Goal: Transaction & Acquisition: Purchase product/service

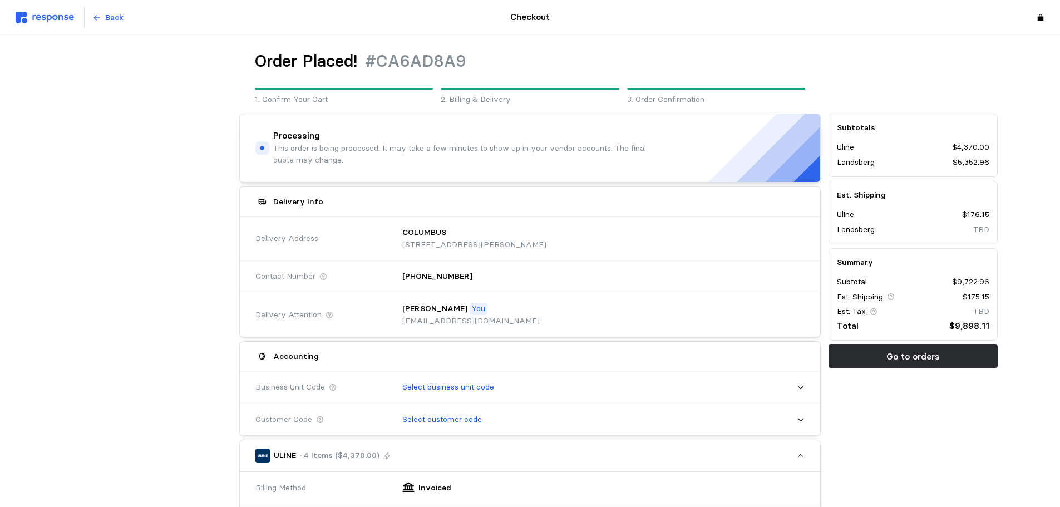
click at [67, 23] on img at bounding box center [45, 18] width 58 height 12
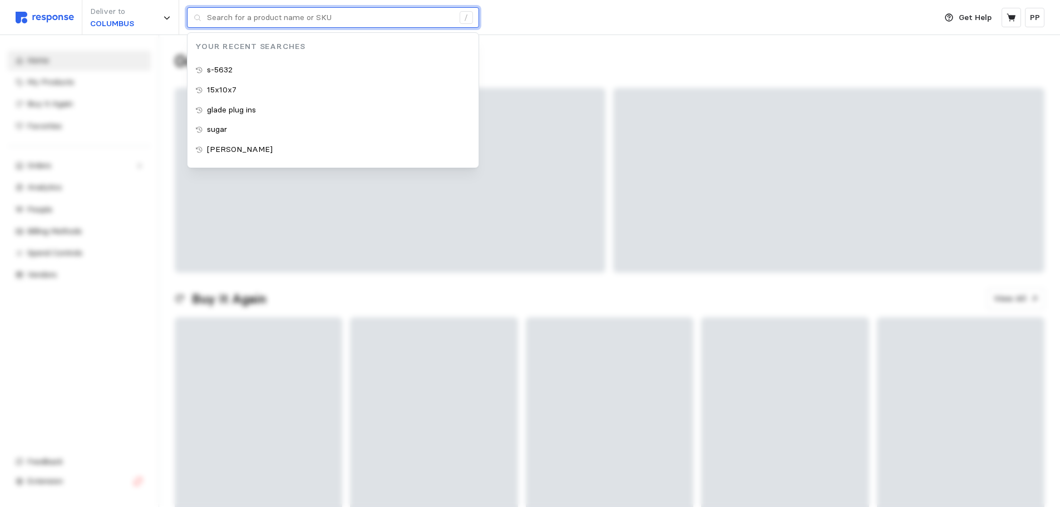
click at [286, 13] on input "text" at bounding box center [330, 18] width 247 height 20
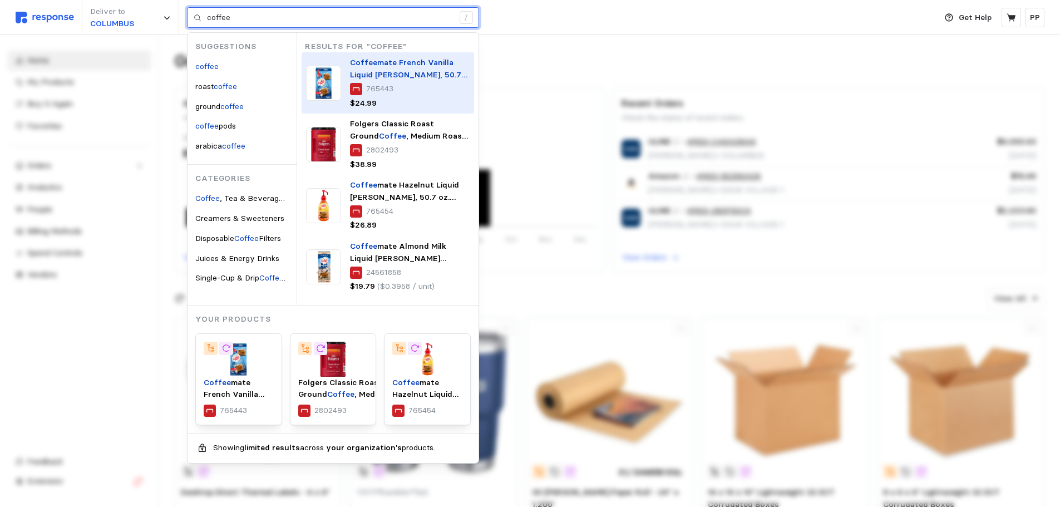
click at [363, 86] on div "765443" at bounding box center [410, 89] width 120 height 12
type input "coffee"
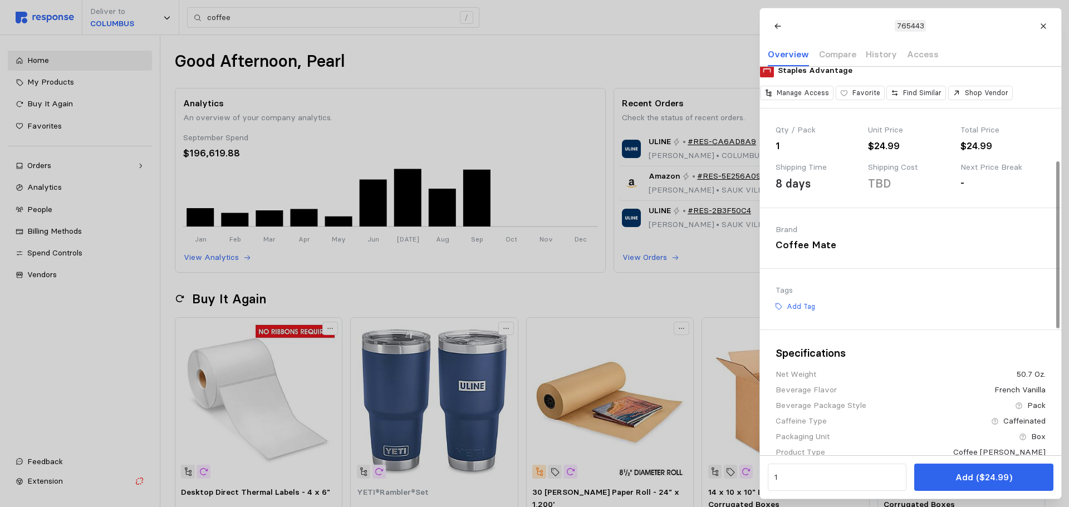
scroll to position [223, 0]
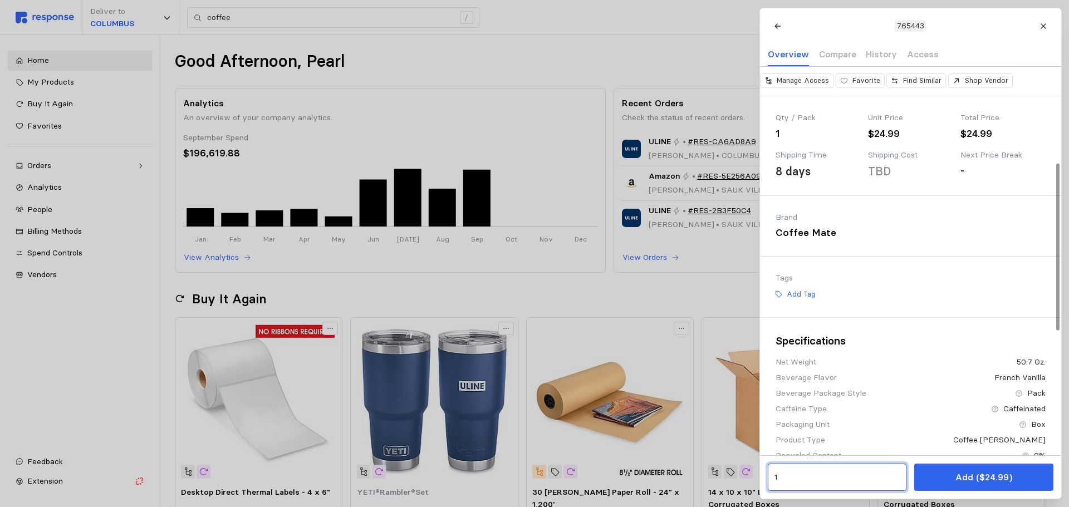
click at [800, 470] on input "1" at bounding box center [837, 477] width 126 height 20
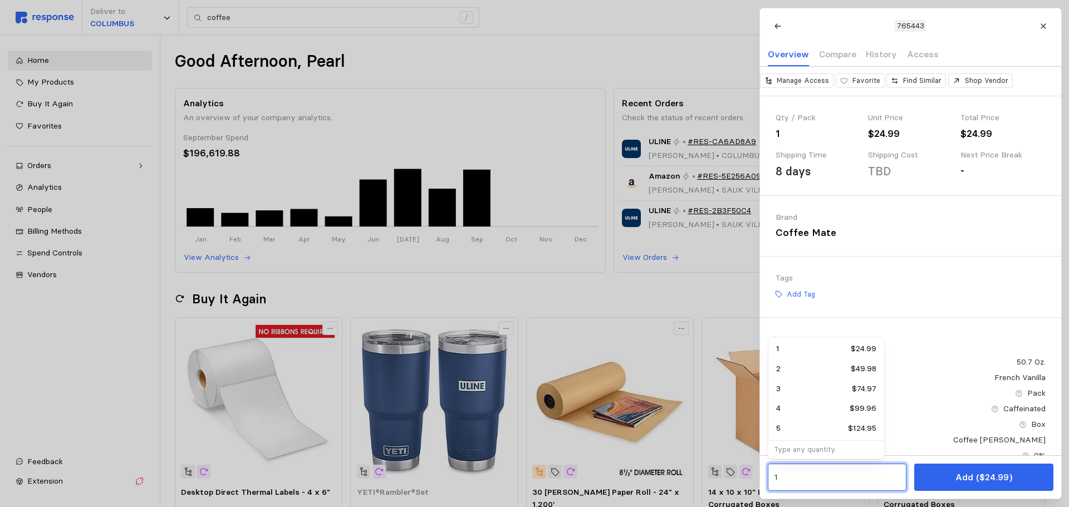
click at [799, 373] on div "2 $49.98" at bounding box center [826, 369] width 100 height 12
type input "2"
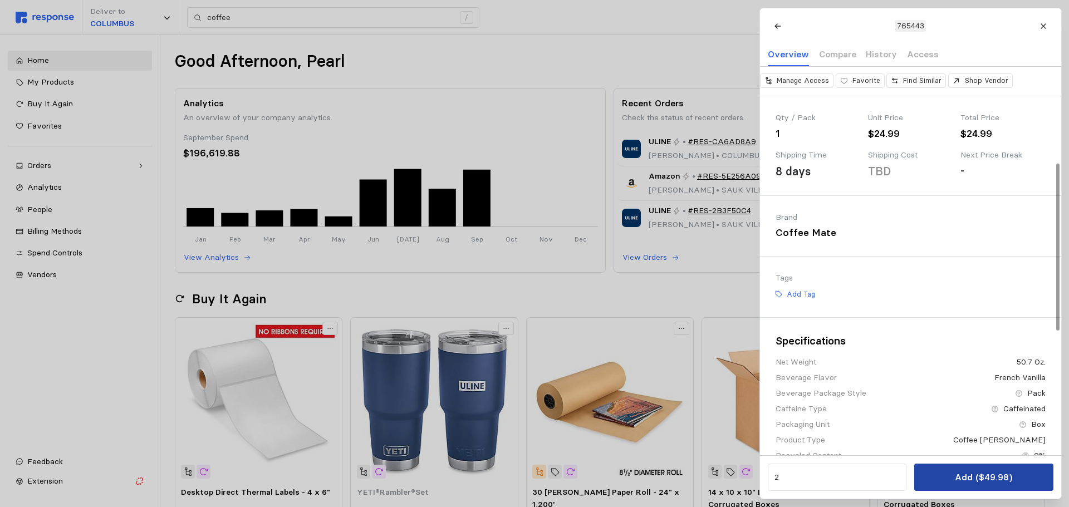
click at [992, 484] on p "Add ($49.98)" at bounding box center [982, 477] width 57 height 14
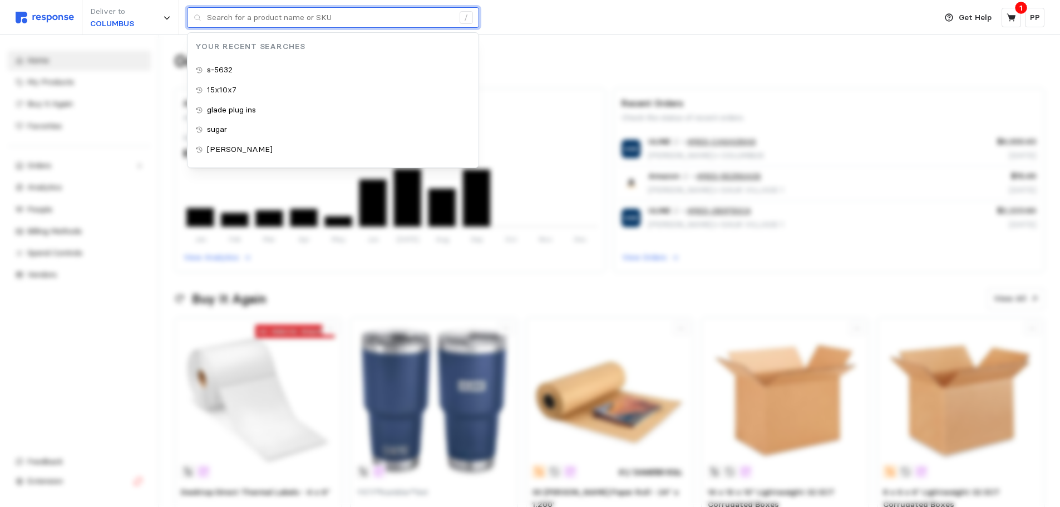
click at [251, 13] on input "text" at bounding box center [330, 18] width 247 height 20
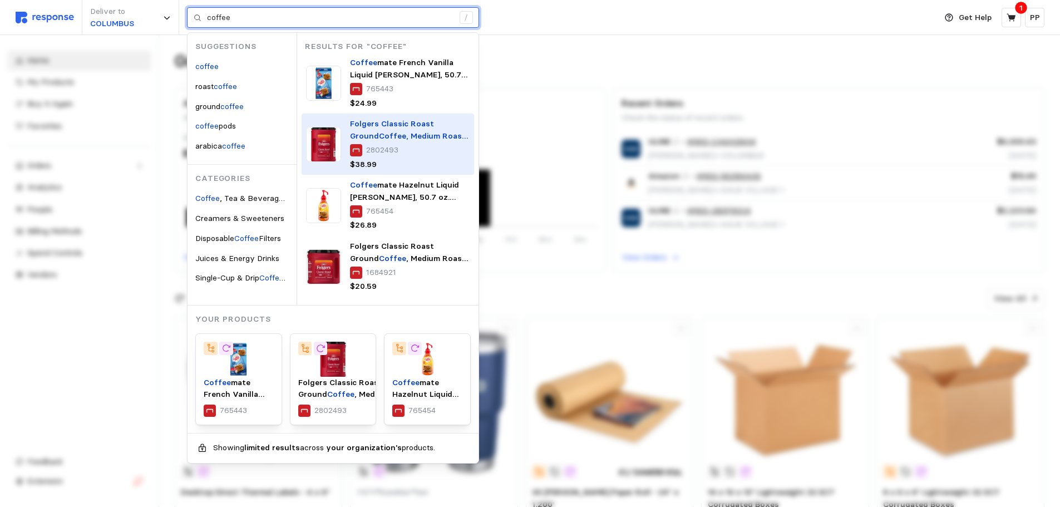
click at [347, 147] on div "Folgers Classic Roast Ground Coffee , Medium Roast, 40.3 oz. (2550000529C/25500…" at bounding box center [388, 144] width 173 height 61
type input "coffee"
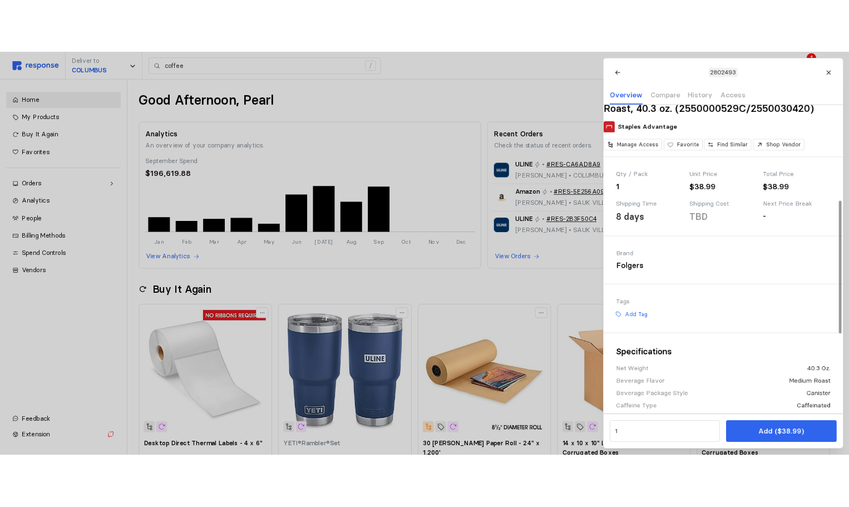
scroll to position [278, 0]
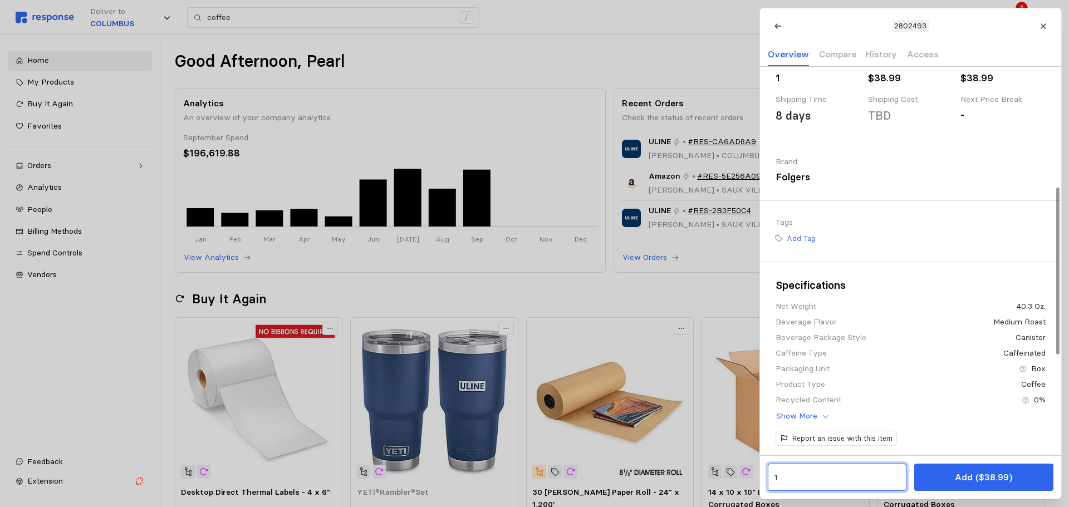
click at [801, 485] on input "1" at bounding box center [837, 477] width 126 height 20
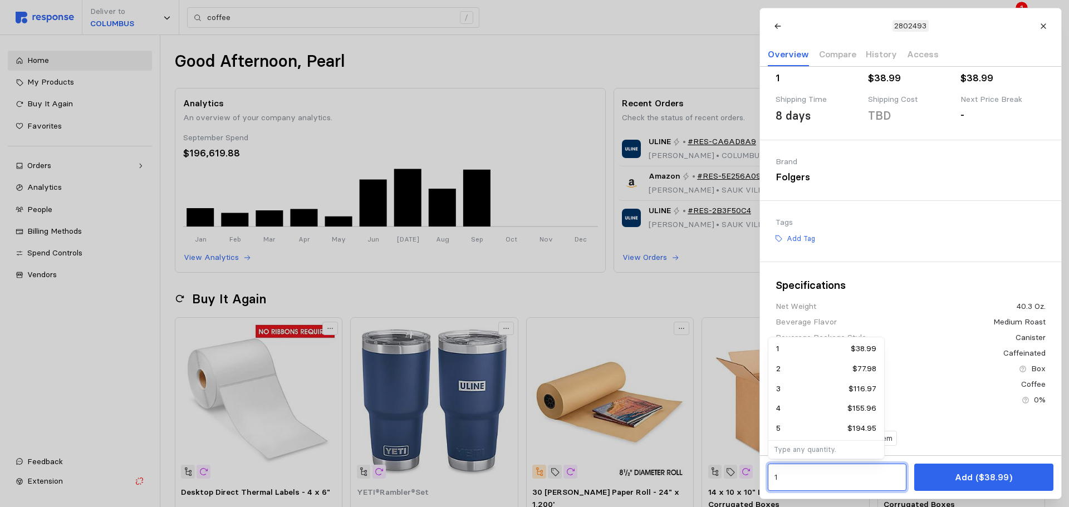
click at [821, 369] on div "2 $77.98" at bounding box center [826, 369] width 100 height 12
type input "2"
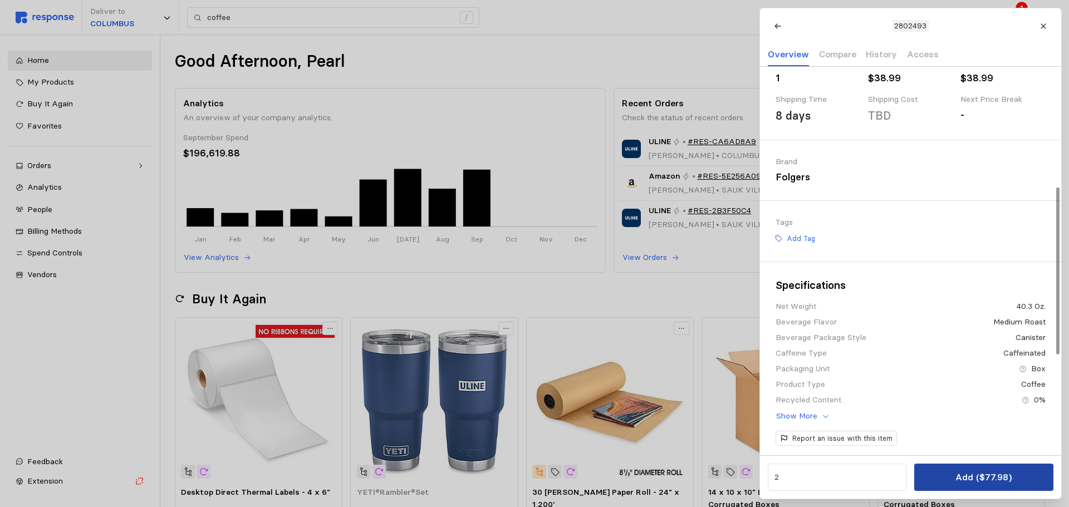
click at [976, 481] on p "Add ($77.98)" at bounding box center [983, 477] width 56 height 14
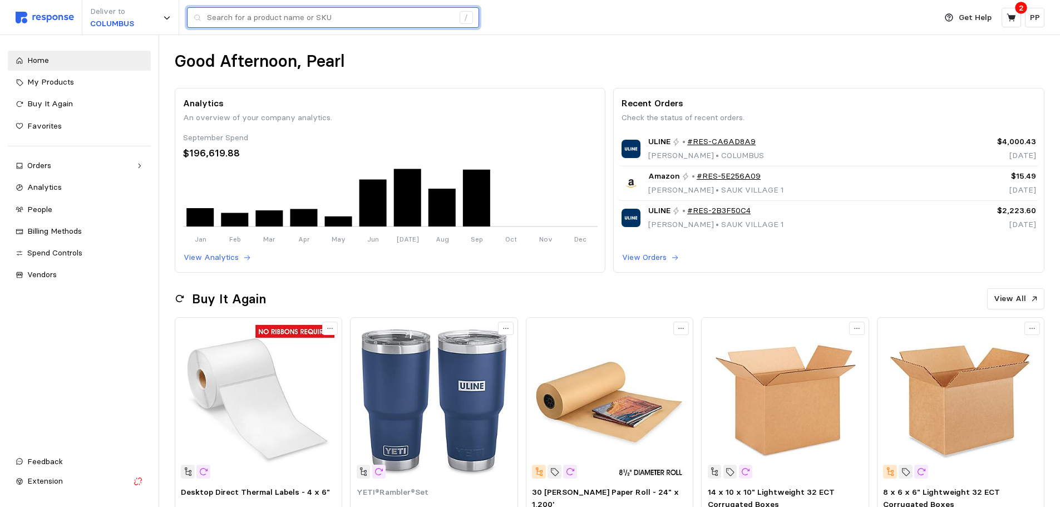
click at [285, 13] on input "text" at bounding box center [330, 18] width 247 height 20
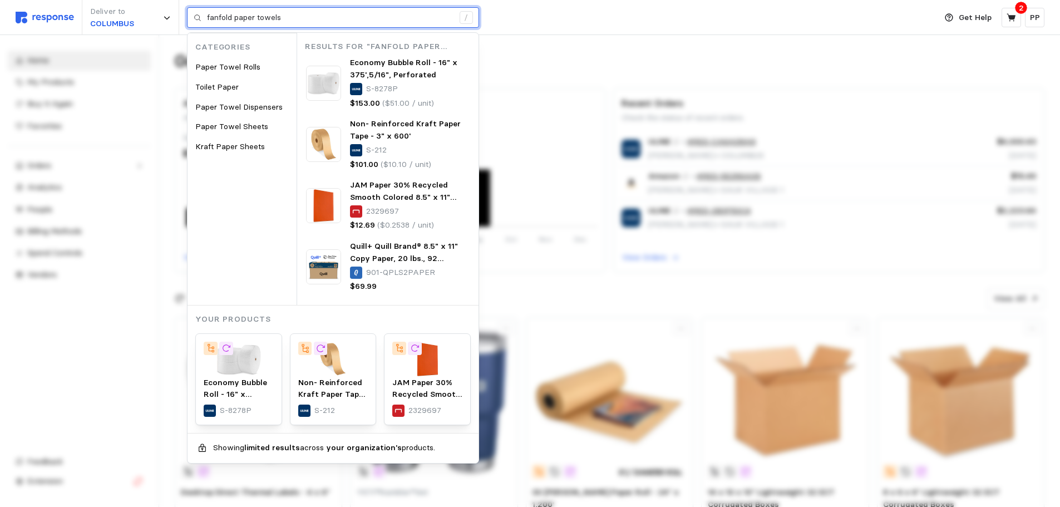
type input "fanfold paper towels"
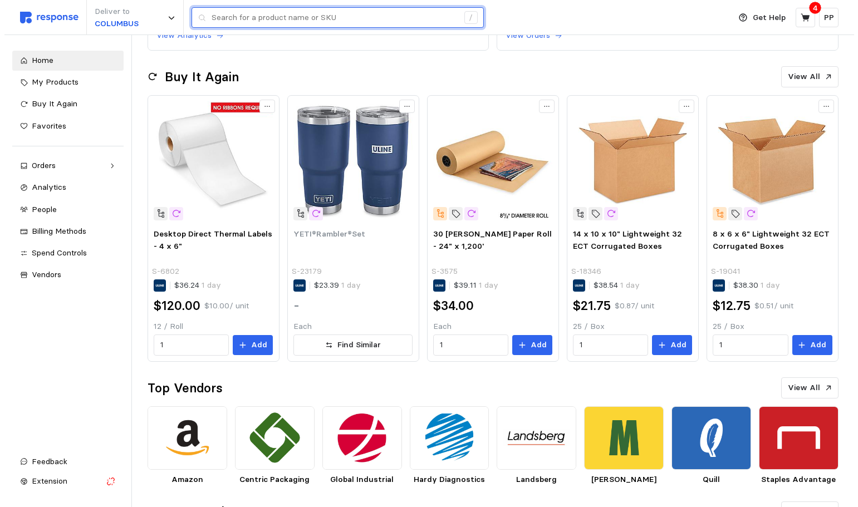
scroll to position [223, 0]
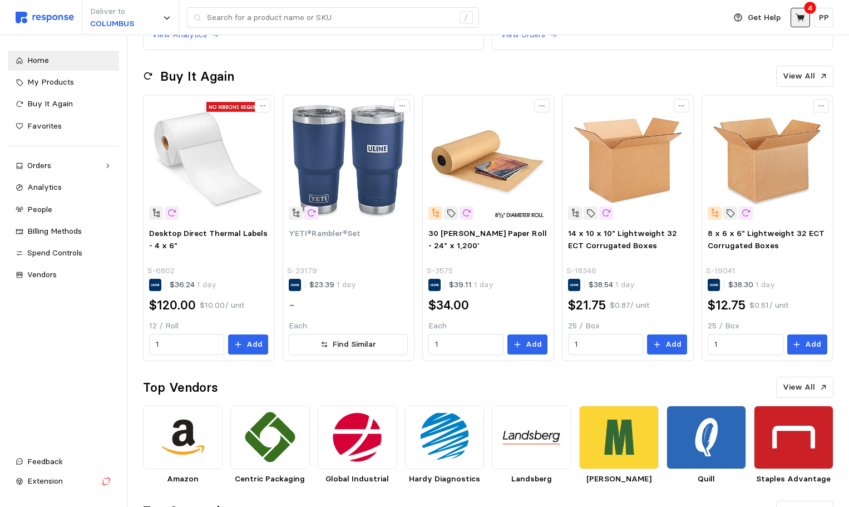
click at [796, 18] on icon at bounding box center [801, 18] width 10 height 10
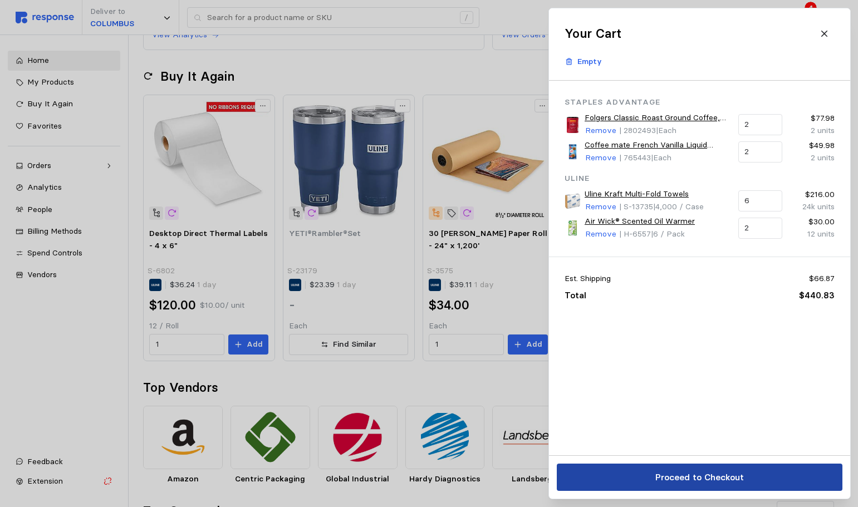
click at [726, 474] on p "Proceed to Checkout" at bounding box center [698, 477] width 88 height 14
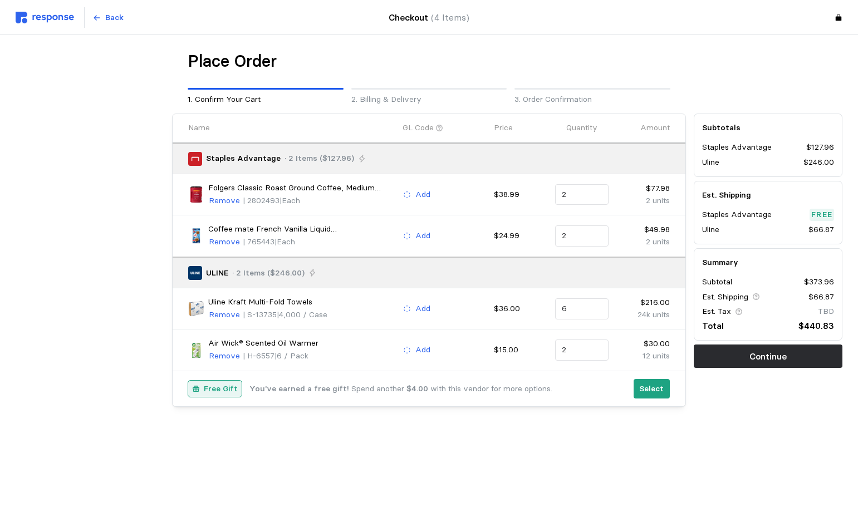
click at [282, 385] on b "You've earned a free gift!" at bounding box center [299, 388] width 100 height 10
click at [656, 386] on p "Select" at bounding box center [651, 389] width 24 height 12
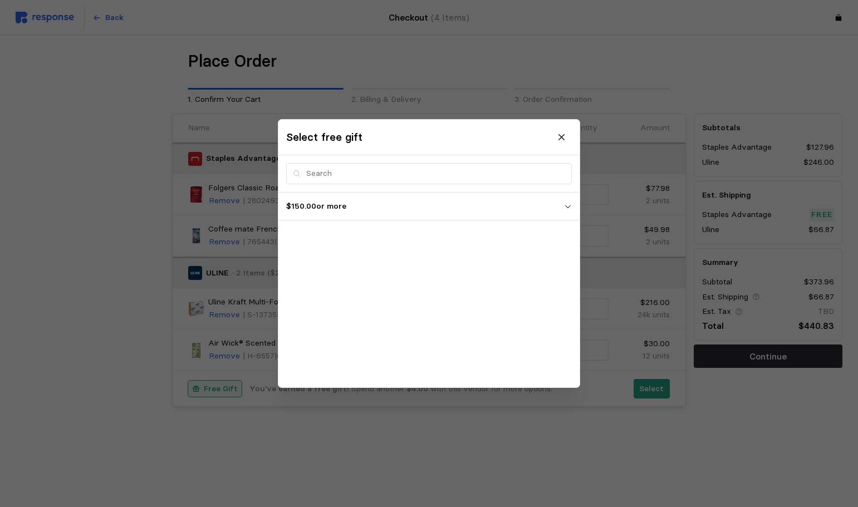
click at [434, 204] on p "$150.00 or more" at bounding box center [425, 206] width 278 height 12
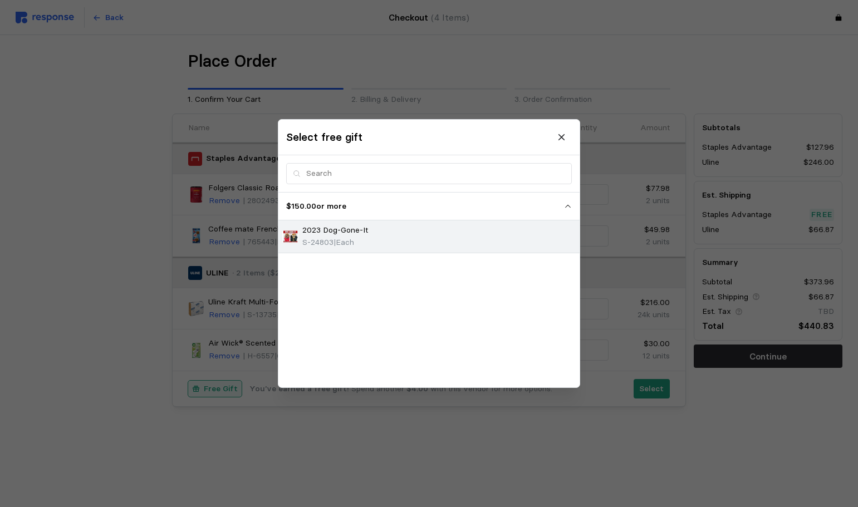
click at [400, 240] on div "2023 Dog-Gone-It S-24803 | Each" at bounding box center [428, 237] width 293 height 24
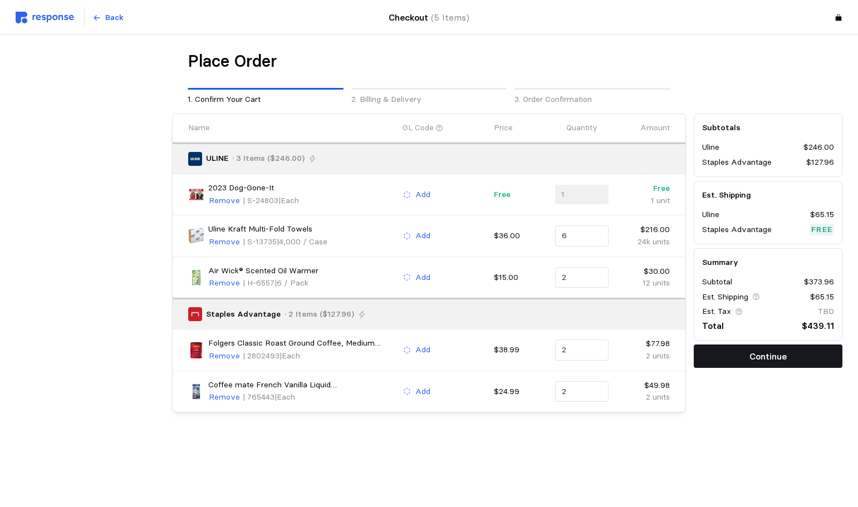
click at [798, 352] on button "Continue" at bounding box center [767, 355] width 149 height 23
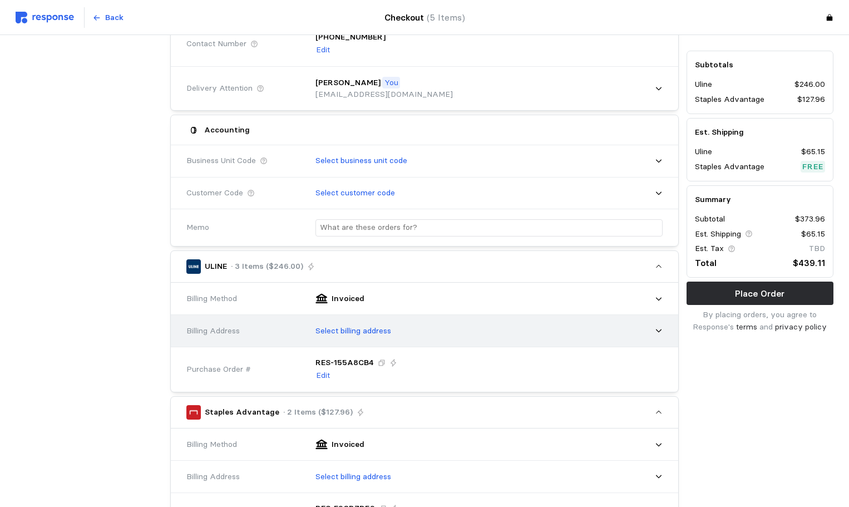
scroll to position [167, 0]
click at [374, 333] on p "Select billing address" at bounding box center [354, 330] width 76 height 12
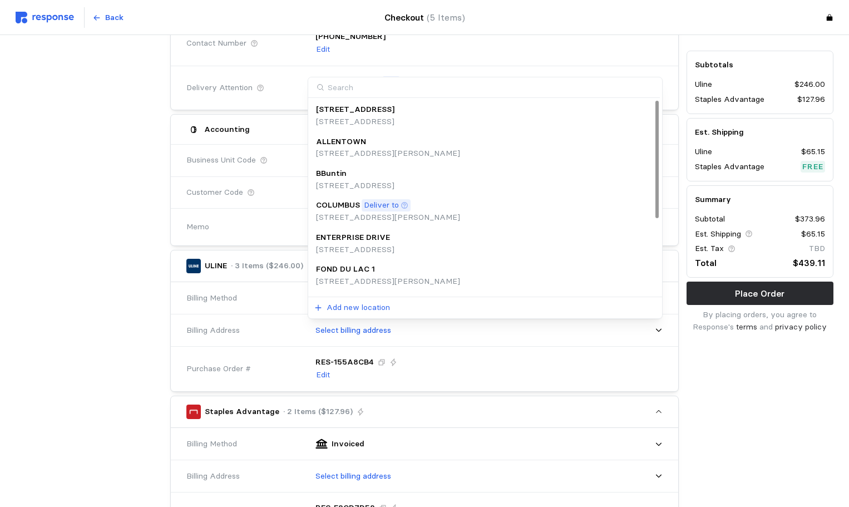
click at [387, 202] on p "Deliver to" at bounding box center [381, 205] width 35 height 12
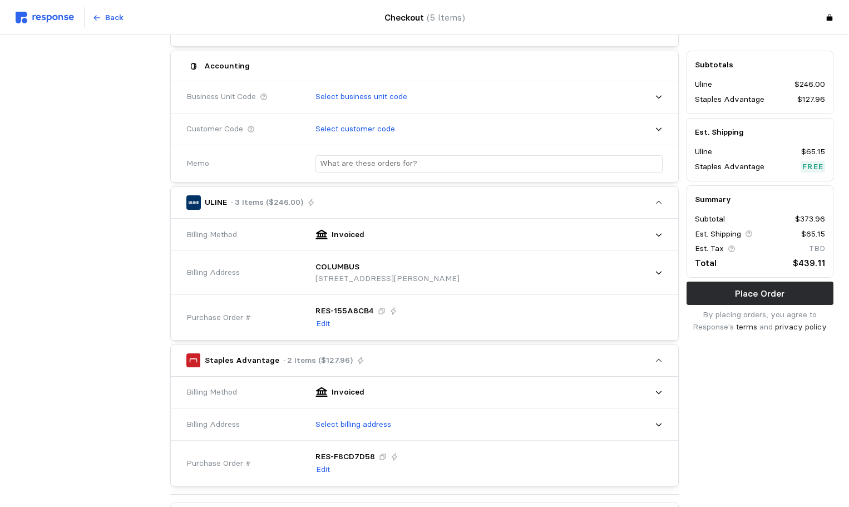
scroll to position [390, 0]
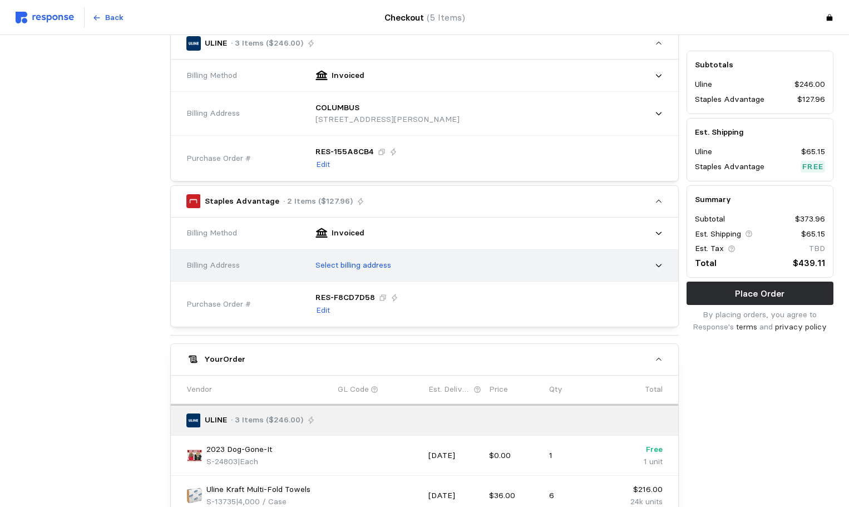
click at [376, 265] on p "Select billing address" at bounding box center [354, 265] width 76 height 12
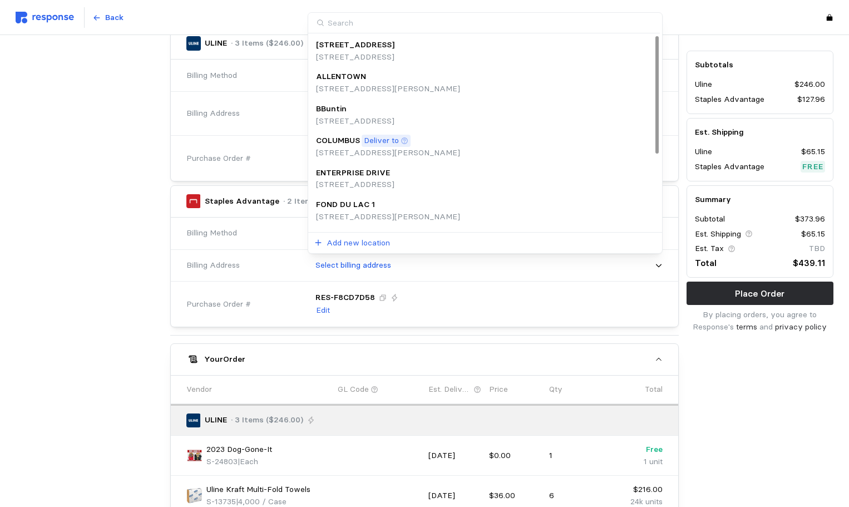
click at [387, 150] on p "[STREET_ADDRESS][PERSON_NAME]" at bounding box center [388, 153] width 144 height 12
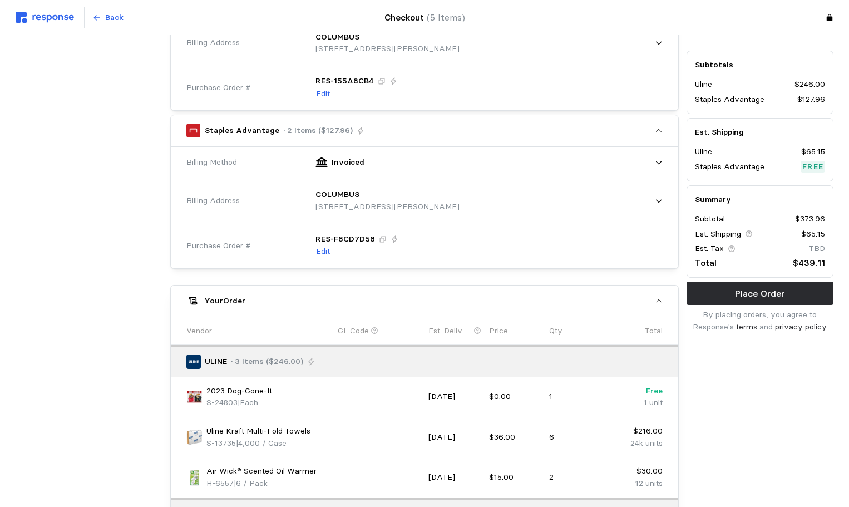
scroll to position [612, 0]
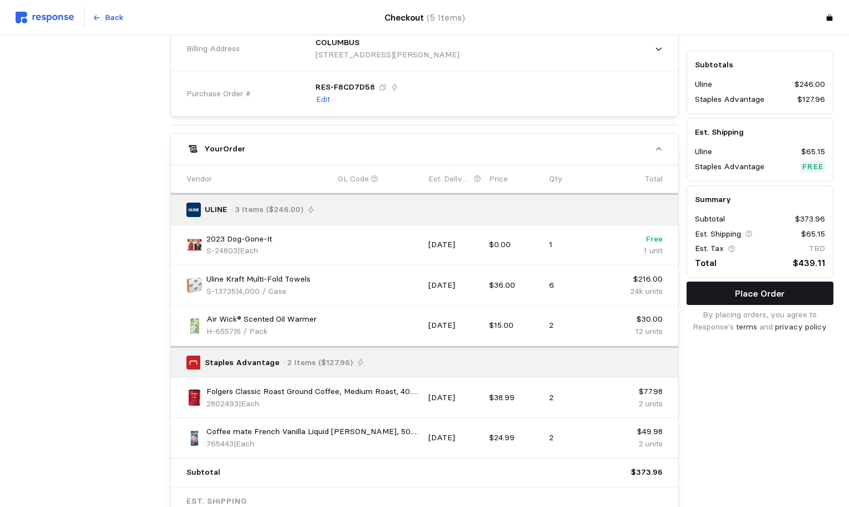
click at [756, 296] on p "Place Order" at bounding box center [760, 294] width 50 height 14
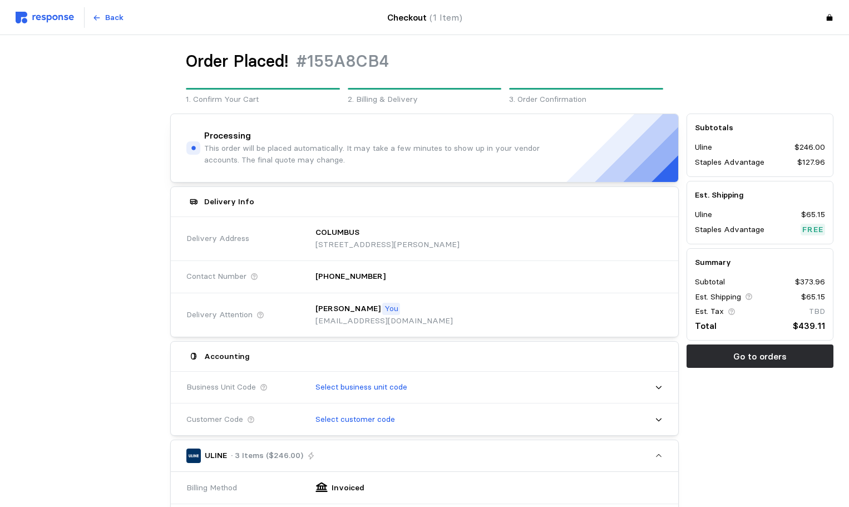
click at [41, 20] on img at bounding box center [45, 18] width 58 height 12
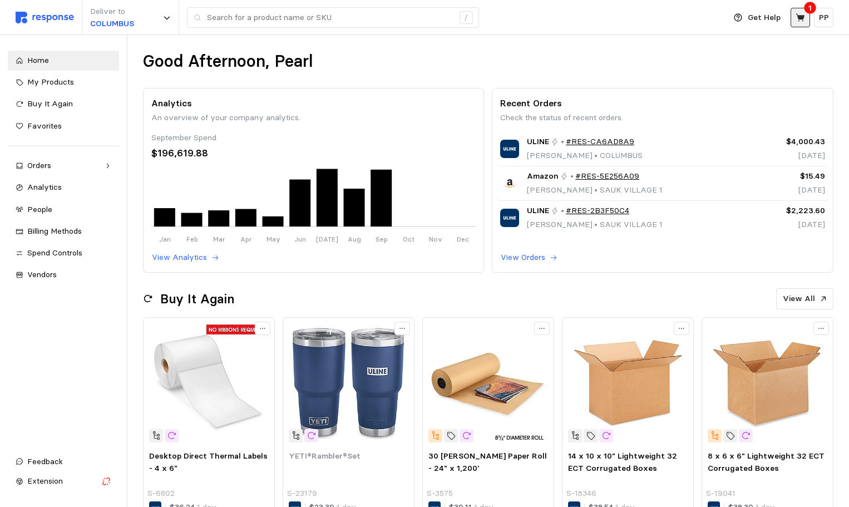
click at [804, 21] on icon at bounding box center [801, 18] width 10 height 10
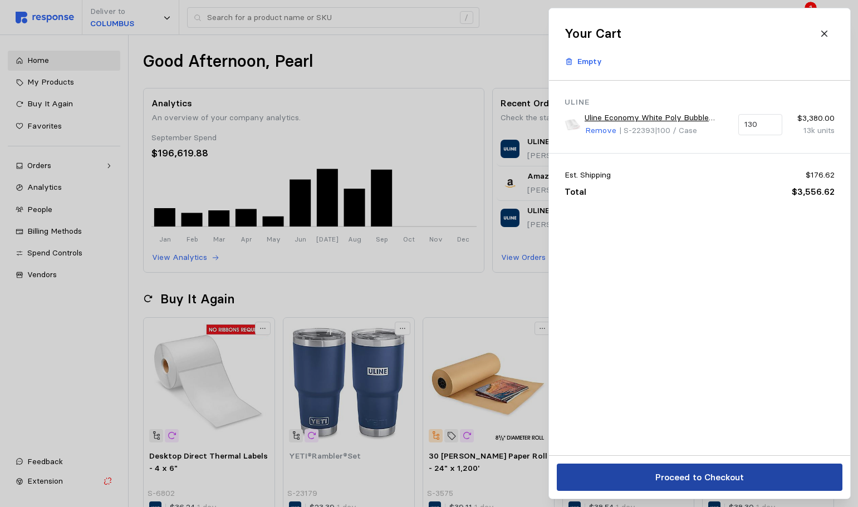
click at [686, 477] on p "Proceed to Checkout" at bounding box center [698, 477] width 88 height 14
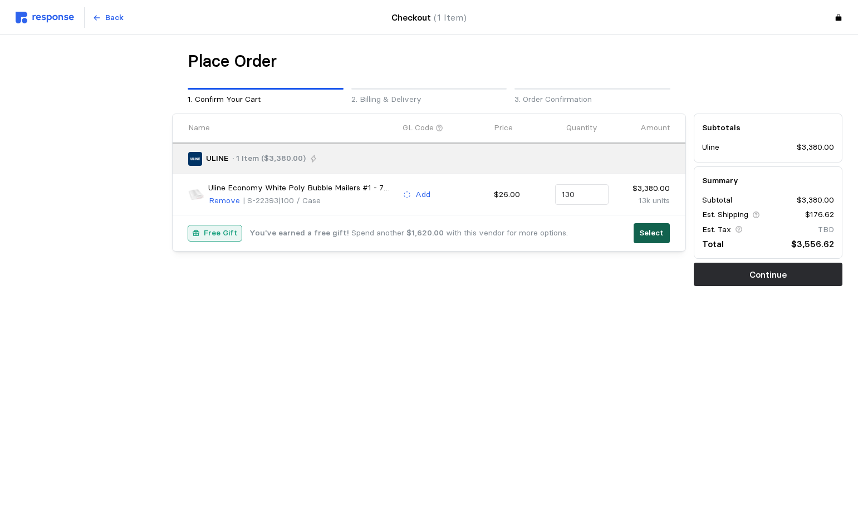
click at [654, 229] on p "Select" at bounding box center [651, 233] width 24 height 12
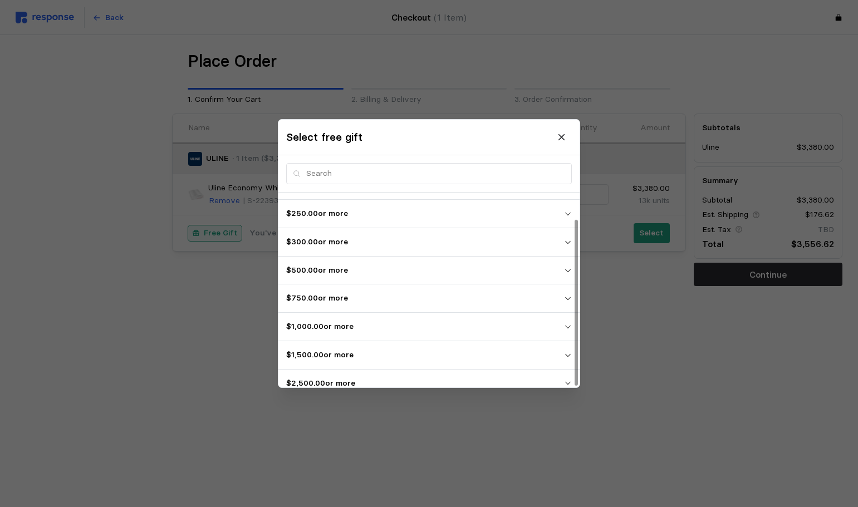
scroll to position [31, 0]
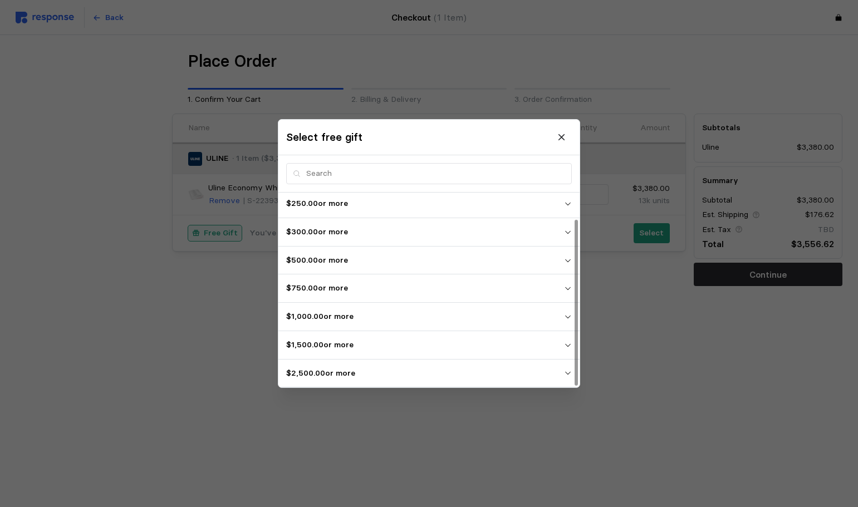
click at [324, 375] on p "$2,500.00 or more" at bounding box center [425, 373] width 278 height 12
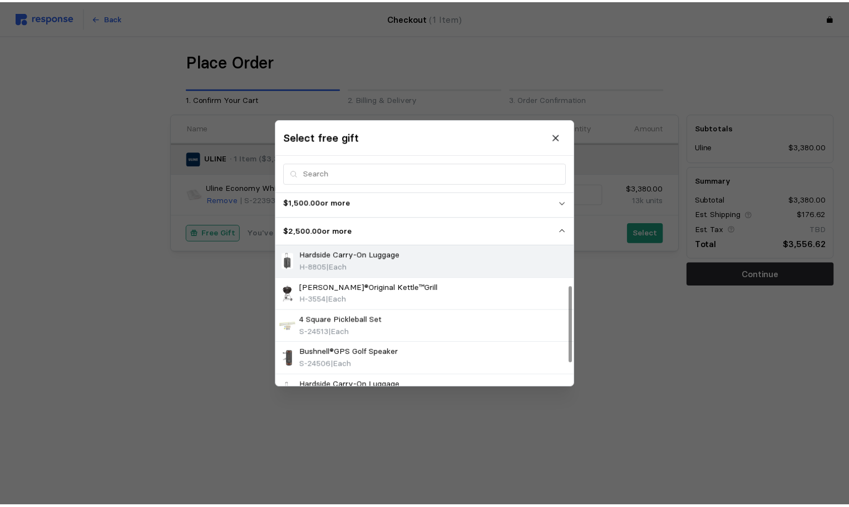
scroll to position [235, 0]
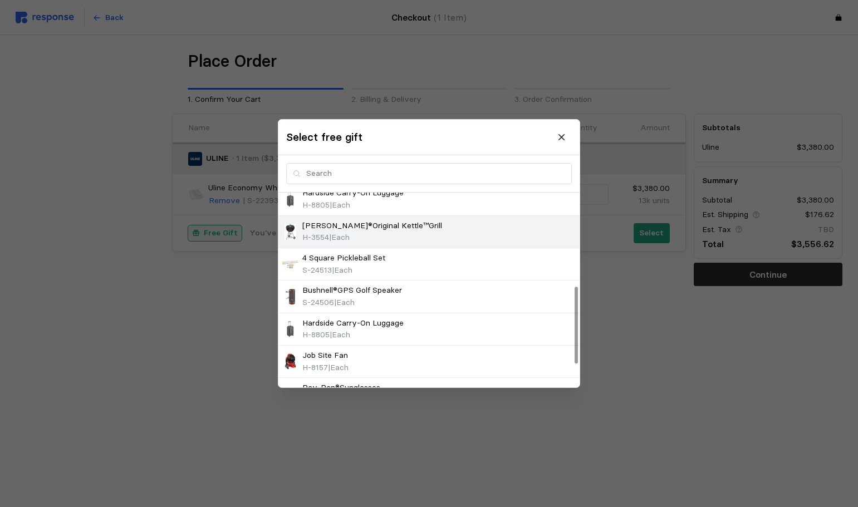
click at [381, 234] on div "H-3554 | Each" at bounding box center [372, 238] width 140 height 12
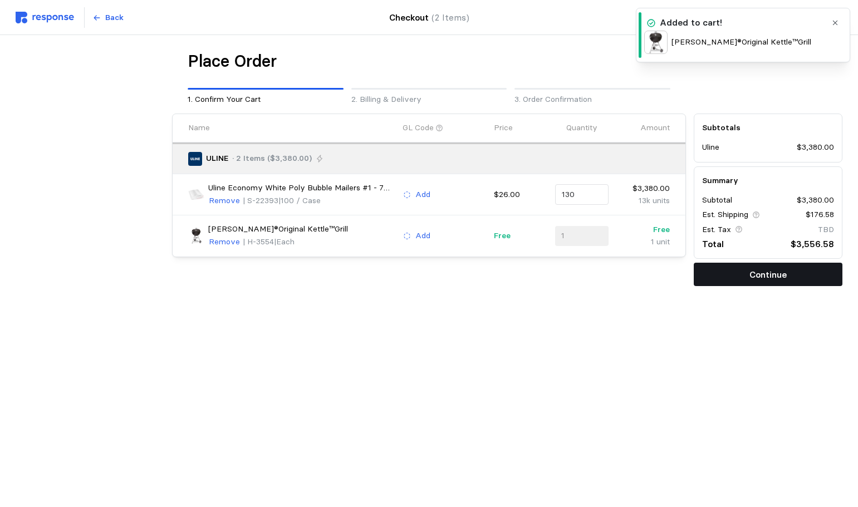
click at [740, 280] on button "Continue" at bounding box center [767, 274] width 149 height 23
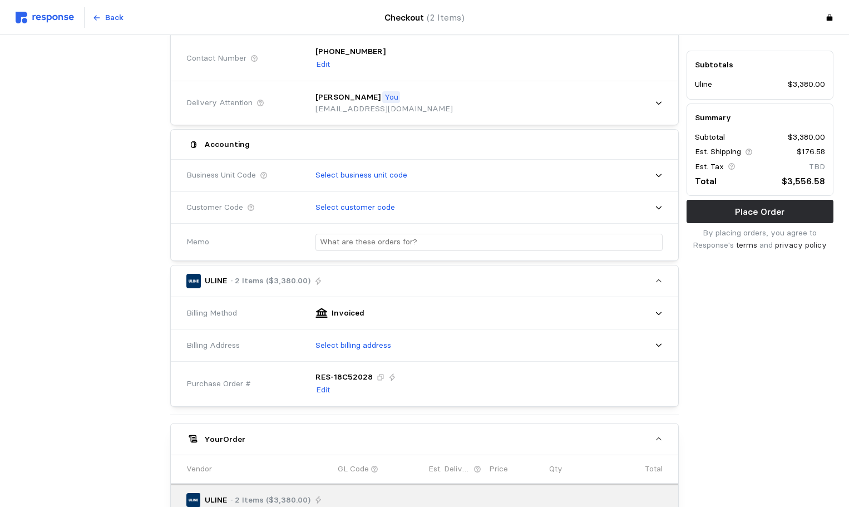
scroll to position [167, 0]
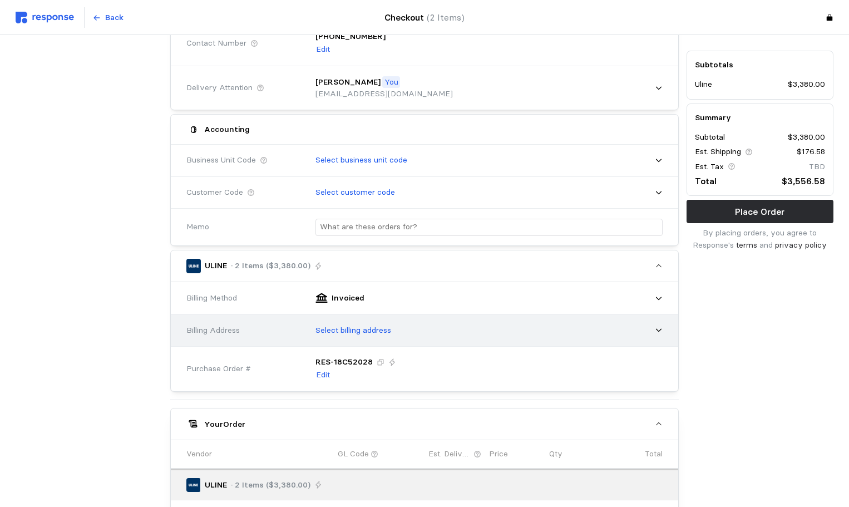
click at [412, 336] on div "Select billing address" at bounding box center [485, 331] width 355 height 28
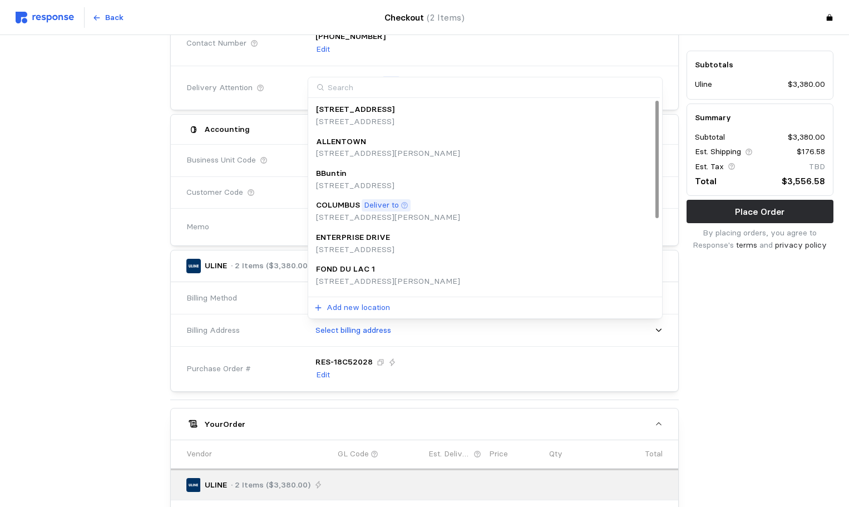
click at [439, 214] on p "[STREET_ADDRESS][PERSON_NAME]" at bounding box center [388, 217] width 144 height 12
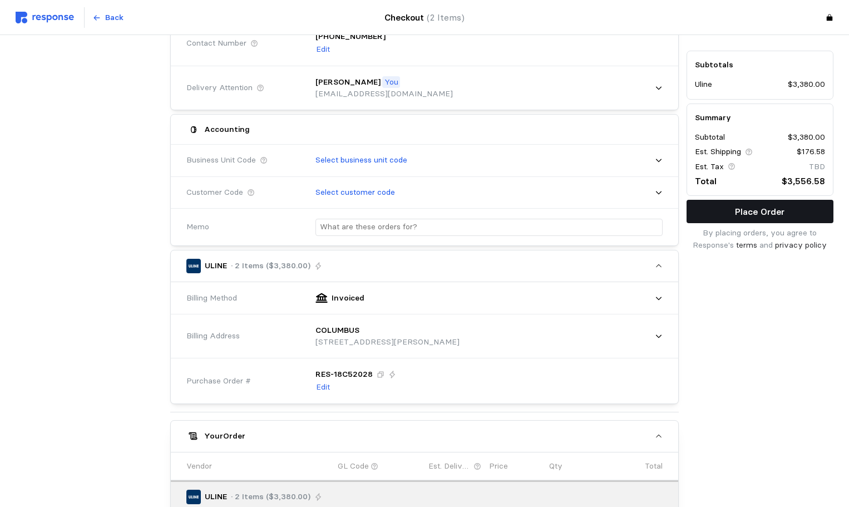
click at [784, 208] on p "Place Order" at bounding box center [760, 212] width 50 height 14
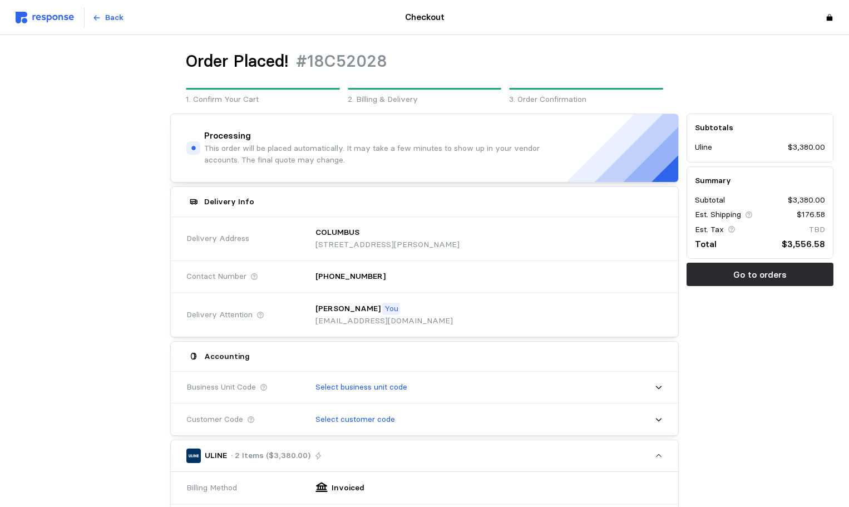
click at [35, 28] on div "Back" at bounding box center [167, 17] width 302 height 21
click at [75, 24] on div "Back" at bounding box center [167, 17] width 302 height 21
click at [33, 22] on img at bounding box center [45, 18] width 58 height 12
